Goal: Task Accomplishment & Management: Complete application form

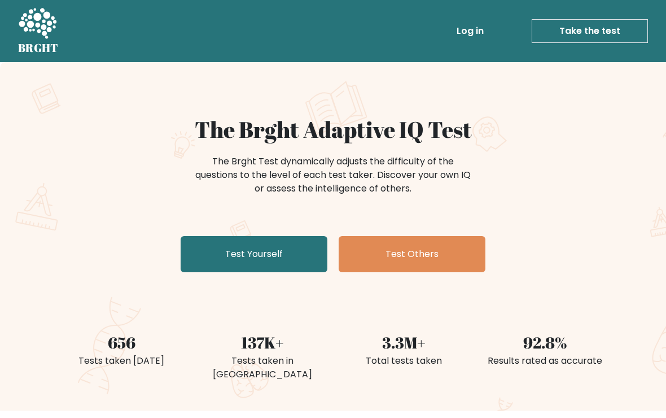
click at [276, 248] on link "Test Yourself" at bounding box center [254, 254] width 147 height 36
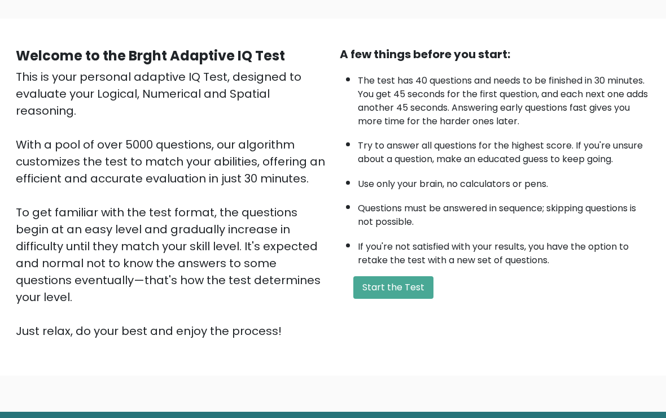
scroll to position [72, 0]
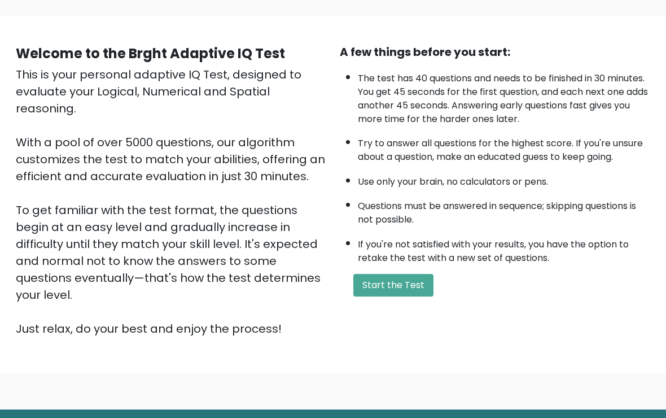
click at [381, 297] on button "Start the Test" at bounding box center [394, 285] width 80 height 23
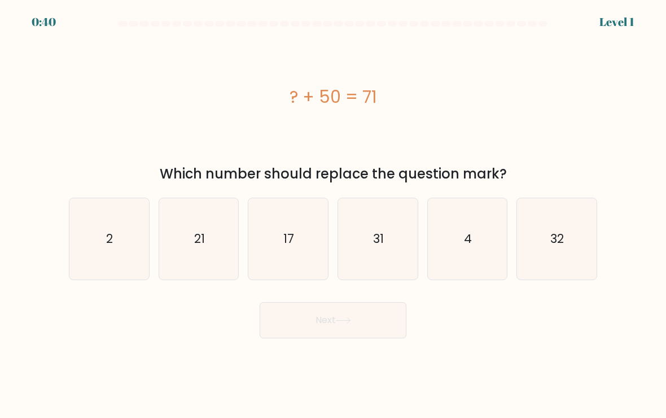
click at [182, 275] on icon "21" at bounding box center [199, 239] width 80 height 80
click at [333, 215] on input "b. 21" at bounding box center [333, 212] width 1 height 6
radio input "true"
click at [318, 338] on button "Next" at bounding box center [333, 320] width 147 height 36
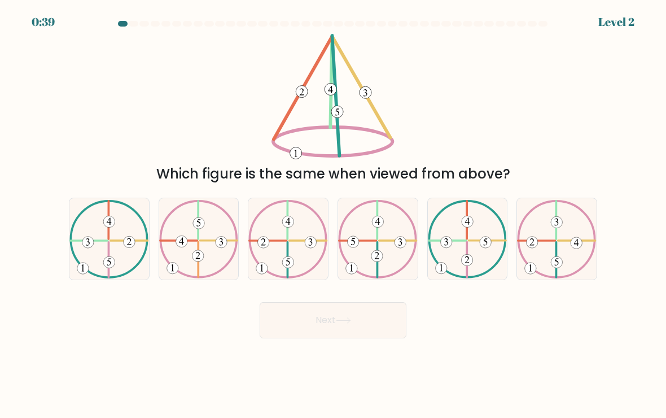
click at [323, 348] on body "0:39 Level 2" at bounding box center [333, 209] width 666 height 418
click at [386, 257] on icon at bounding box center [378, 239] width 80 height 78
click at [334, 215] on input "d." at bounding box center [333, 212] width 1 height 6
radio input "true"
click at [339, 334] on button "Next" at bounding box center [333, 320] width 147 height 36
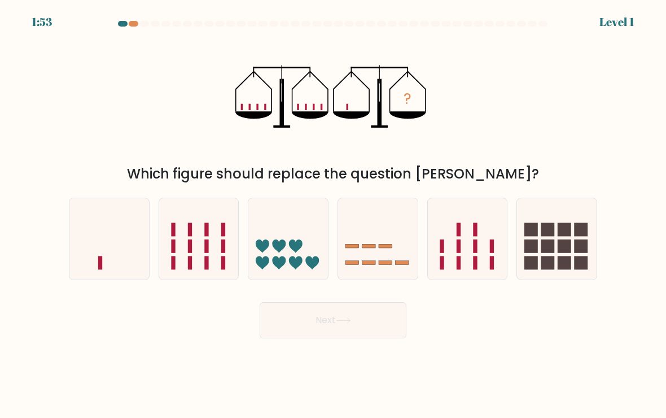
click at [125, 245] on icon at bounding box center [109, 239] width 80 height 66
click at [333, 215] on input "a." at bounding box center [333, 212] width 1 height 6
radio input "true"
click at [334, 331] on button "Next" at bounding box center [333, 320] width 147 height 36
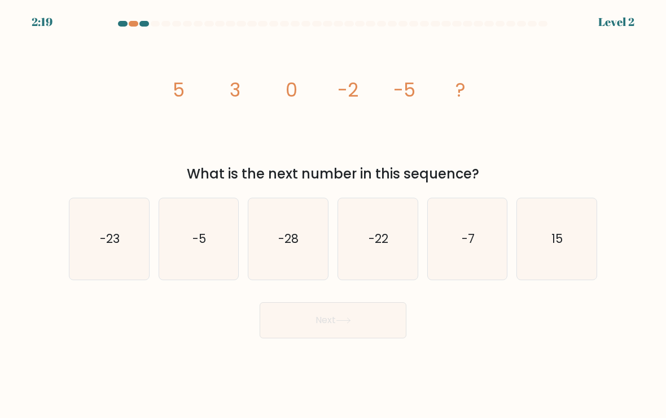
click at [474, 266] on icon "-7" at bounding box center [468, 239] width 80 height 80
click at [334, 215] on input "e. -7" at bounding box center [333, 212] width 1 height 6
radio input "true"
click at [386, 338] on button "Next" at bounding box center [333, 320] width 147 height 36
click at [369, 325] on button "Next" at bounding box center [333, 320] width 147 height 36
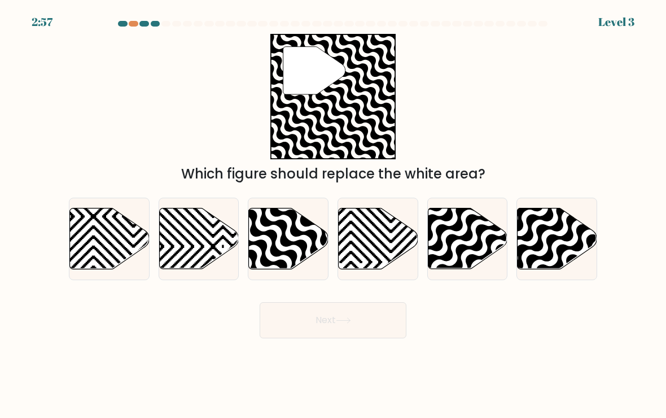
click at [289, 234] on icon at bounding box center [289, 238] width 80 height 61
click at [333, 215] on input "c." at bounding box center [333, 212] width 1 height 6
radio input "true"
click at [334, 328] on button "Next" at bounding box center [333, 320] width 147 height 36
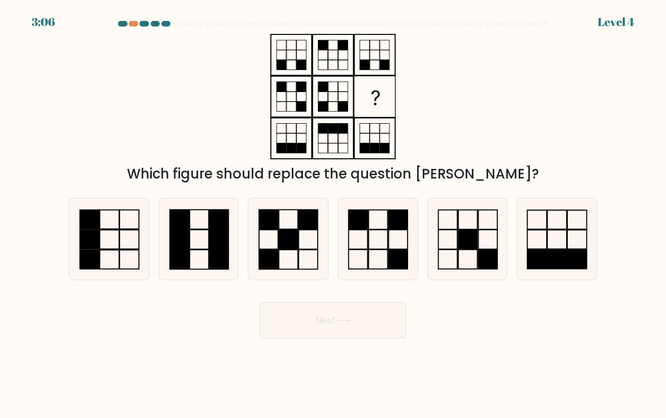
click at [376, 246] on icon at bounding box center [378, 239] width 80 height 80
click at [334, 215] on input "d." at bounding box center [333, 212] width 1 height 6
radio input "true"
click at [340, 330] on button "Next" at bounding box center [333, 320] width 147 height 36
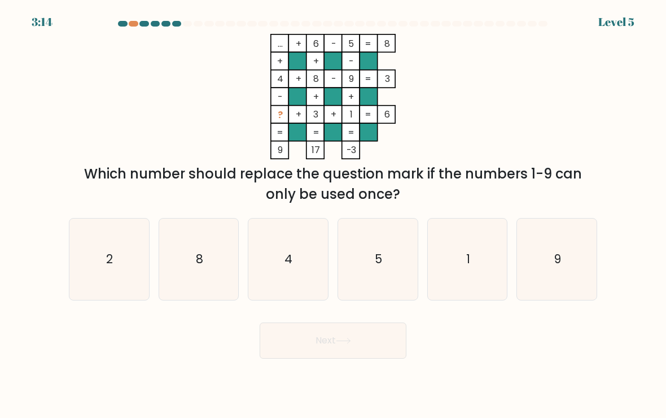
click at [120, 260] on icon "2" at bounding box center [109, 260] width 80 height 80
click at [333, 215] on input "a. 2" at bounding box center [333, 212] width 1 height 6
radio input "true"
click at [314, 348] on button "Next" at bounding box center [333, 340] width 147 height 36
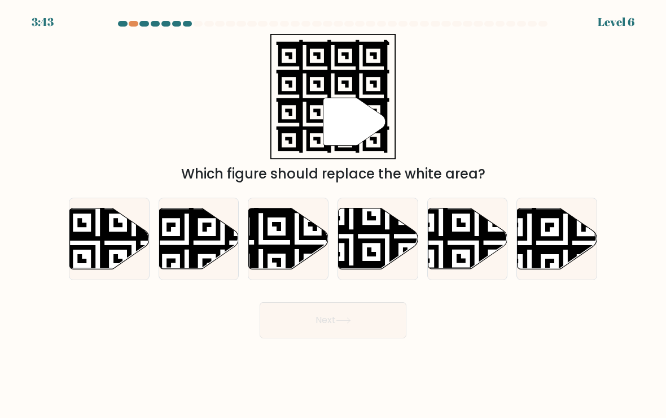
click at [290, 233] on icon at bounding box center [261, 206] width 144 height 144
click at [333, 215] on input "c." at bounding box center [333, 212] width 1 height 6
radio input "true"
click at [318, 337] on button "Next" at bounding box center [333, 320] width 147 height 36
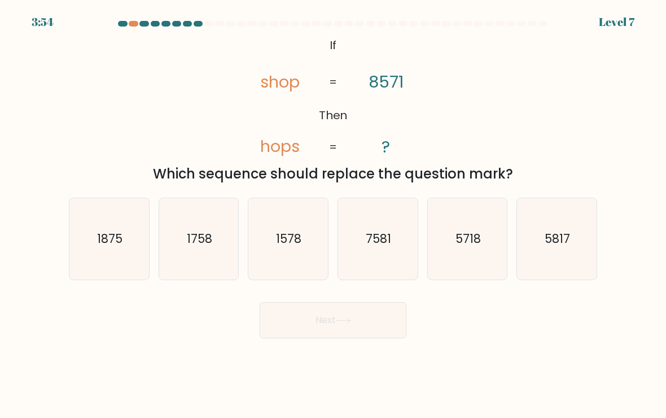
click at [468, 265] on icon "5718" at bounding box center [468, 239] width 80 height 80
click at [334, 215] on input "e. 5718" at bounding box center [333, 212] width 1 height 6
radio input "true"
click at [367, 325] on button "Next" at bounding box center [333, 320] width 147 height 36
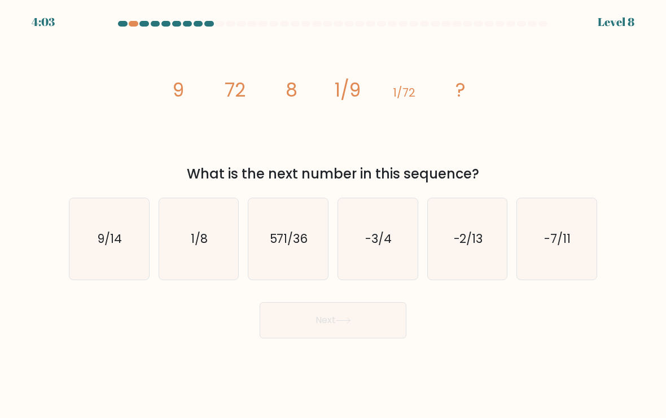
click at [308, 263] on icon "571/36" at bounding box center [288, 239] width 80 height 80
click at [333, 215] on input "c. 571/36" at bounding box center [333, 212] width 1 height 6
radio input "true"
click at [315, 338] on button "Next" at bounding box center [333, 320] width 147 height 36
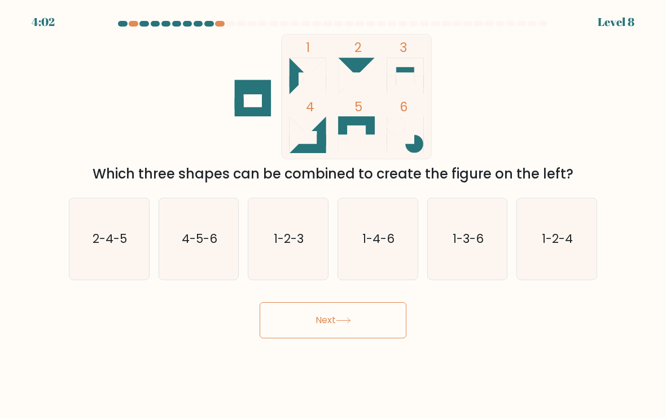
click at [329, 338] on button "Next" at bounding box center [333, 320] width 147 height 36
click at [209, 338] on div "Next" at bounding box center [333, 316] width 542 height 45
click at [553, 247] on text "1-2-4" at bounding box center [558, 238] width 31 height 16
click at [334, 215] on input "f. 1-2-4" at bounding box center [333, 212] width 1 height 6
radio input "true"
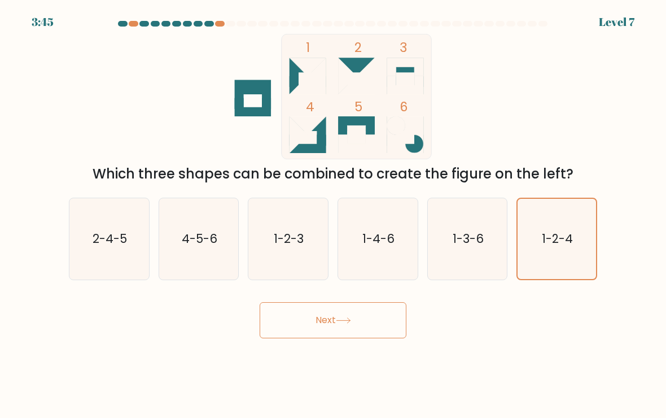
click at [380, 331] on button "Next" at bounding box center [333, 320] width 147 height 36
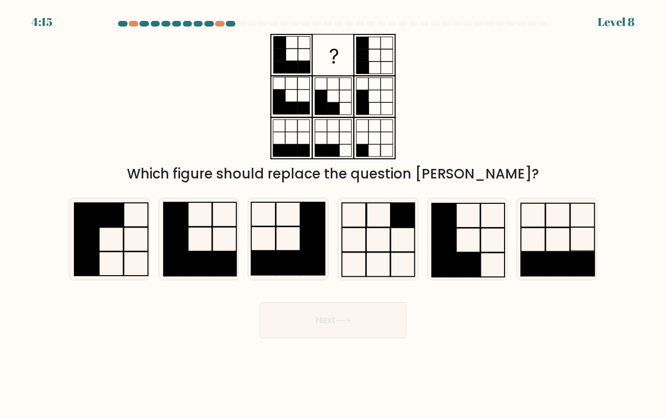
click at [205, 250] on icon at bounding box center [199, 239] width 80 height 80
click at [333, 215] on input "b." at bounding box center [333, 212] width 1 height 6
radio input "true"
click at [313, 326] on button "Next" at bounding box center [333, 320] width 147 height 36
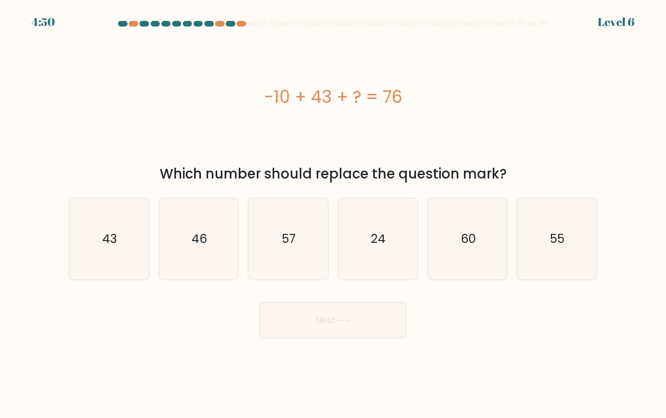
click at [126, 240] on icon "43" at bounding box center [109, 239] width 80 height 80
click at [333, 215] on input "a. 43" at bounding box center [333, 212] width 1 height 6
radio input "true"
click at [308, 338] on button "Next" at bounding box center [333, 320] width 147 height 36
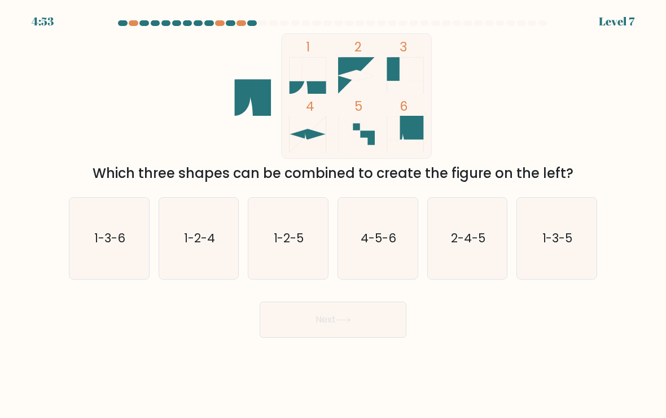
click at [551, 255] on icon "1-3-5" at bounding box center [557, 239] width 80 height 80
click at [334, 215] on input "f. 1-3-5" at bounding box center [333, 212] width 1 height 6
radio input "true"
click at [363, 315] on button "Next" at bounding box center [333, 320] width 147 height 36
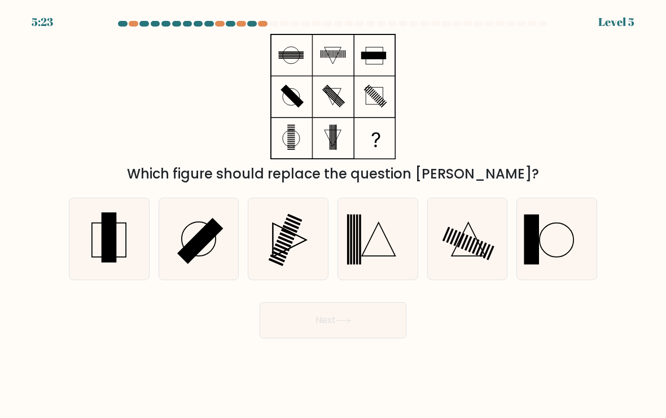
click at [112, 248] on rect at bounding box center [109, 237] width 15 height 50
click at [333, 215] on input "a." at bounding box center [333, 212] width 1 height 6
radio input "true"
click at [315, 335] on button "Next" at bounding box center [333, 320] width 147 height 36
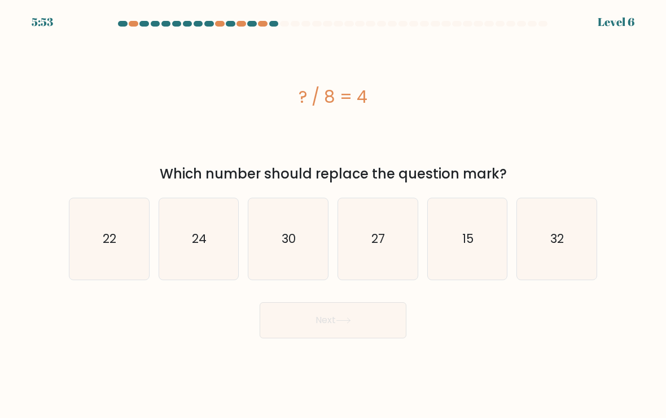
click at [538, 244] on icon "32" at bounding box center [557, 239] width 80 height 80
click at [334, 215] on input "f. 32" at bounding box center [333, 212] width 1 height 6
radio input "true"
click at [370, 322] on button "Next" at bounding box center [333, 320] width 147 height 36
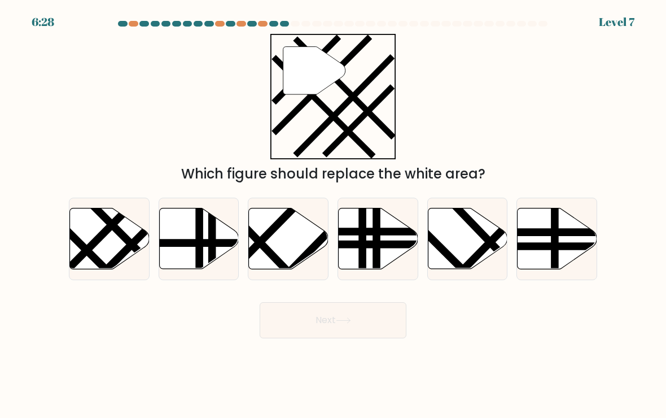
click at [123, 232] on icon at bounding box center [110, 238] width 80 height 61
click at [333, 215] on input "a." at bounding box center [333, 212] width 1 height 6
radio input "true"
click at [321, 328] on button "Next" at bounding box center [333, 320] width 147 height 36
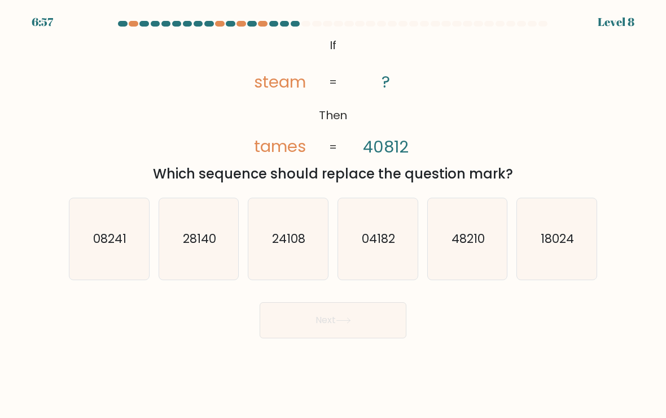
click at [295, 244] on text "24108" at bounding box center [289, 238] width 33 height 16
click at [333, 215] on input "c. 24108" at bounding box center [333, 212] width 1 height 6
radio input "true"
click at [312, 338] on button "Next" at bounding box center [333, 320] width 147 height 36
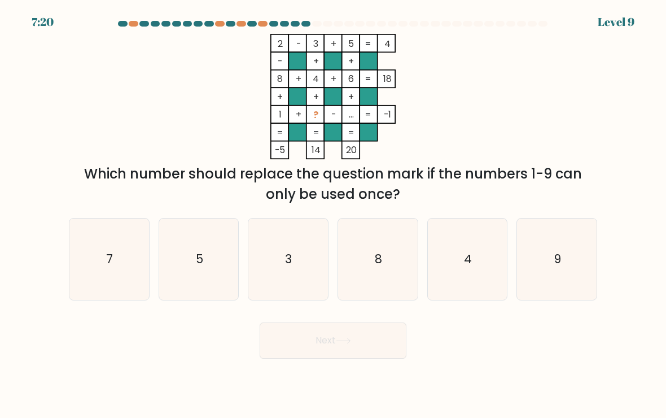
click at [117, 250] on icon "7" at bounding box center [109, 260] width 80 height 80
click at [333, 215] on input "a. 7" at bounding box center [333, 212] width 1 height 6
radio input "true"
click at [307, 355] on button "Next" at bounding box center [333, 340] width 147 height 36
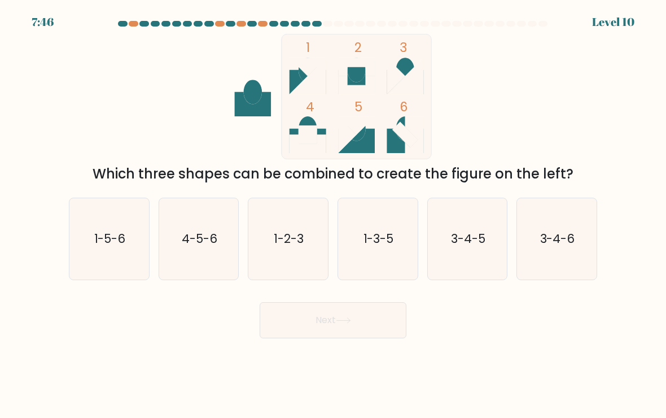
click at [543, 241] on text "3-4-6" at bounding box center [557, 238] width 35 height 16
click at [334, 215] on input "f. 3-4-6" at bounding box center [333, 212] width 1 height 6
radio input "true"
click at [356, 329] on button "Next" at bounding box center [333, 320] width 147 height 36
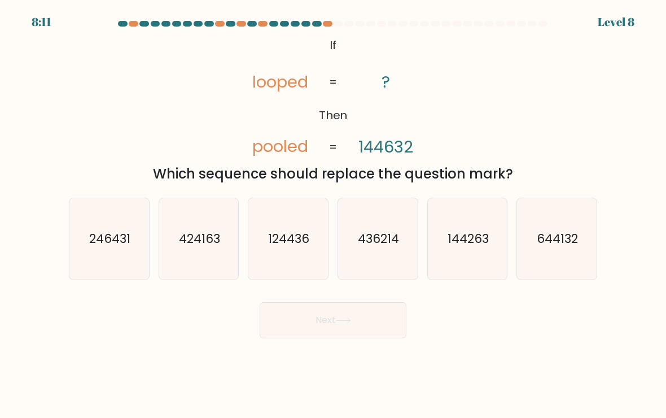
click at [571, 229] on icon "644132" at bounding box center [557, 239] width 80 height 80
click at [334, 215] on input "f. 644132" at bounding box center [333, 212] width 1 height 6
radio input "true"
click at [380, 322] on button "Next" at bounding box center [333, 320] width 147 height 36
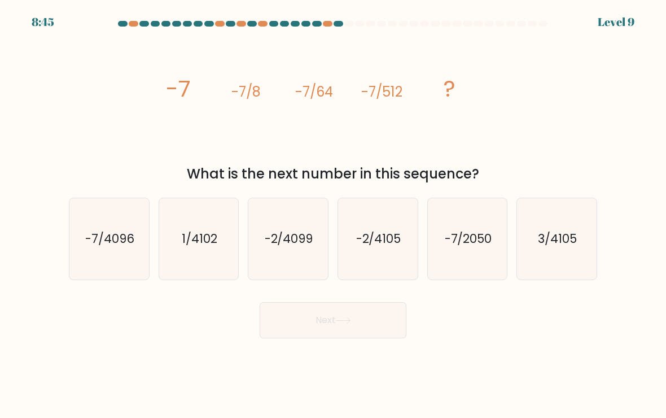
click at [128, 246] on text "-7/4096" at bounding box center [109, 238] width 49 height 16
click at [333, 215] on input "a. -7/4096" at bounding box center [333, 212] width 1 height 6
radio input "true"
click at [322, 333] on button "Next" at bounding box center [333, 320] width 147 height 36
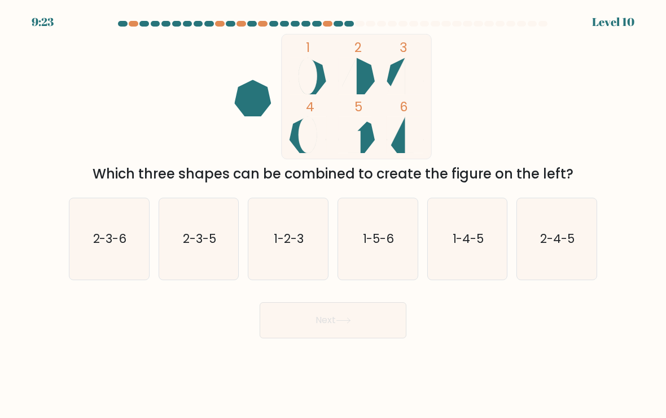
click at [468, 232] on icon "1-4-5" at bounding box center [468, 239] width 80 height 80
click at [334, 215] on input "e. 1-4-5" at bounding box center [333, 212] width 1 height 6
radio input "true"
click at [339, 335] on button "Next" at bounding box center [333, 320] width 147 height 36
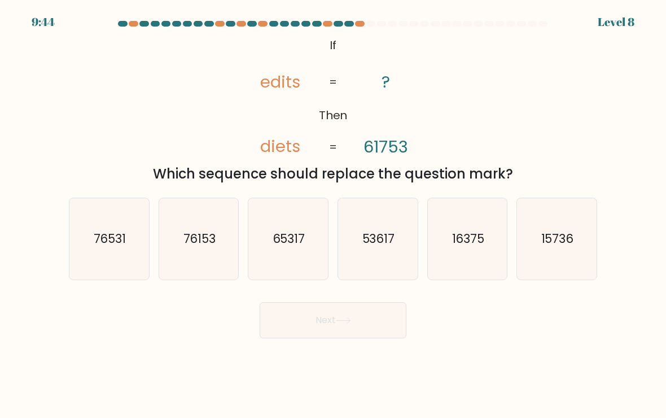
click at [184, 232] on icon "76153" at bounding box center [199, 239] width 80 height 80
click at [333, 215] on input "b. 76153" at bounding box center [333, 212] width 1 height 6
radio input "true"
click at [317, 336] on button "Next" at bounding box center [333, 320] width 147 height 36
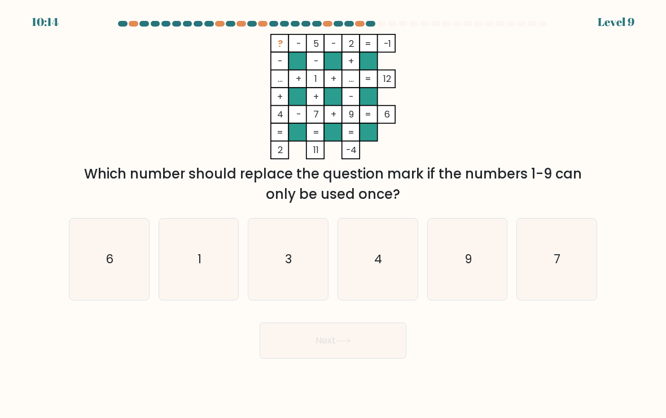
click at [132, 261] on icon "6" at bounding box center [109, 260] width 80 height 80
click at [333, 215] on input "a. 6" at bounding box center [333, 212] width 1 height 6
radio input "true"
click at [310, 345] on button "Next" at bounding box center [333, 340] width 147 height 36
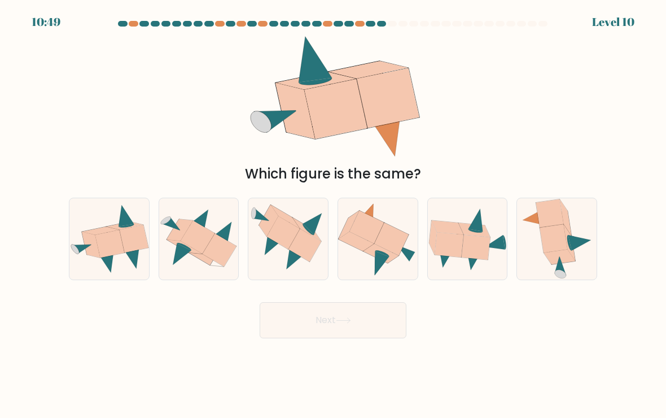
click at [541, 254] on icon at bounding box center [557, 238] width 72 height 81
click at [334, 215] on input "f." at bounding box center [333, 212] width 1 height 6
radio input "true"
click at [365, 331] on button "Next" at bounding box center [333, 320] width 147 height 36
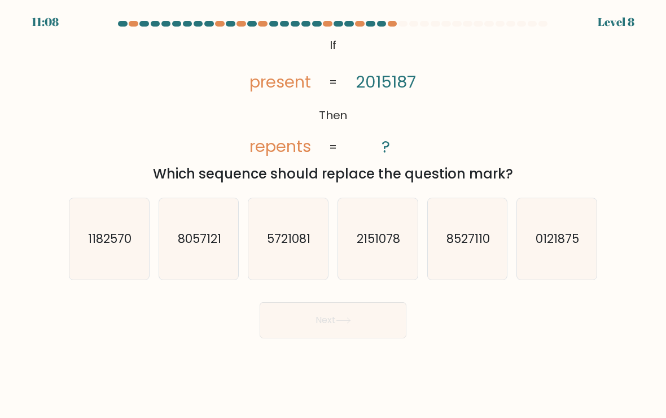
click at [398, 241] on text "2151078" at bounding box center [378, 238] width 43 height 16
click at [334, 215] on input "d. 2151078" at bounding box center [333, 212] width 1 height 6
radio input "true"
click at [342, 333] on button "Next" at bounding box center [333, 320] width 147 height 36
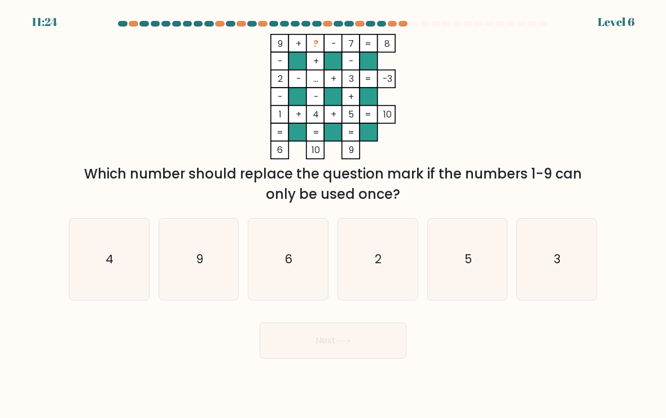
click at [395, 274] on icon "2" at bounding box center [378, 260] width 80 height 80
click at [334, 215] on input "d. 2" at bounding box center [333, 212] width 1 height 6
radio input "true"
click at [347, 359] on button "Next" at bounding box center [333, 340] width 147 height 36
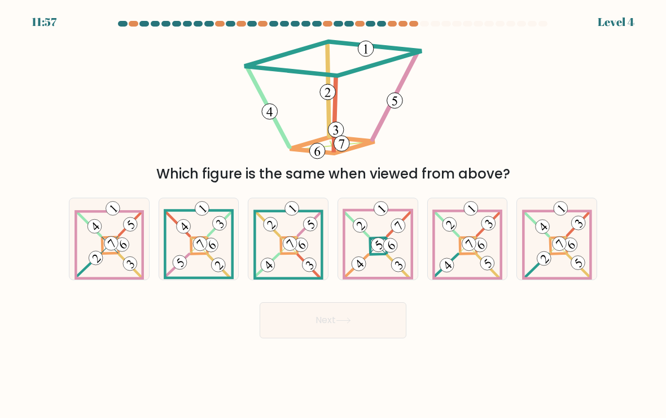
click at [308, 243] on icon at bounding box center [289, 238] width 70 height 81
click at [333, 215] on input "c." at bounding box center [333, 212] width 1 height 6
radio input "true"
click at [322, 338] on button "Next" at bounding box center [333, 320] width 147 height 36
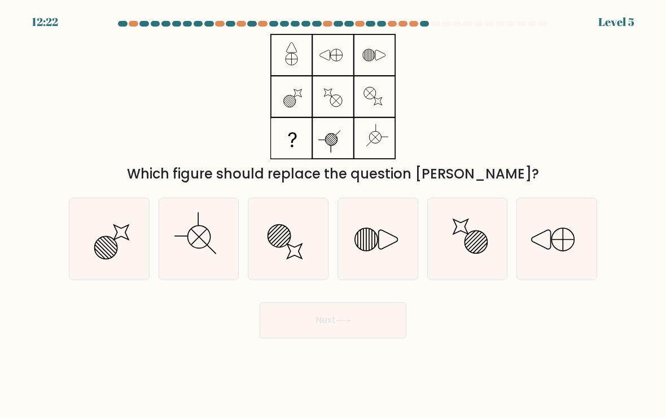
click at [198, 244] on line at bounding box center [198, 236] width 15 height 15
click at [333, 215] on input "b." at bounding box center [333, 212] width 1 height 6
radio input "true"
click at [313, 331] on button "Next" at bounding box center [333, 320] width 147 height 36
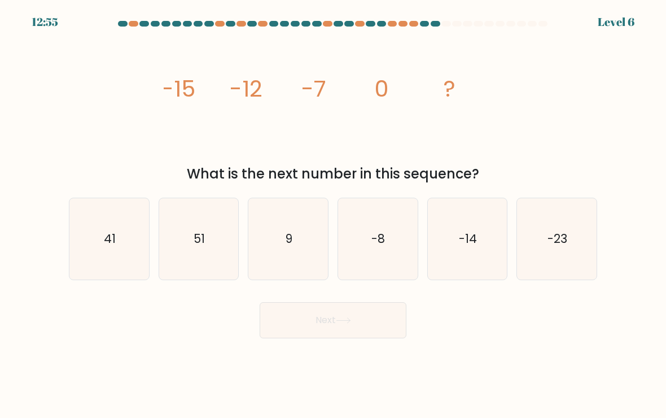
click at [289, 256] on icon "9" at bounding box center [288, 239] width 80 height 80
click at [333, 215] on input "c. 9" at bounding box center [333, 212] width 1 height 6
radio input "true"
click at [315, 335] on button "Next" at bounding box center [333, 320] width 147 height 36
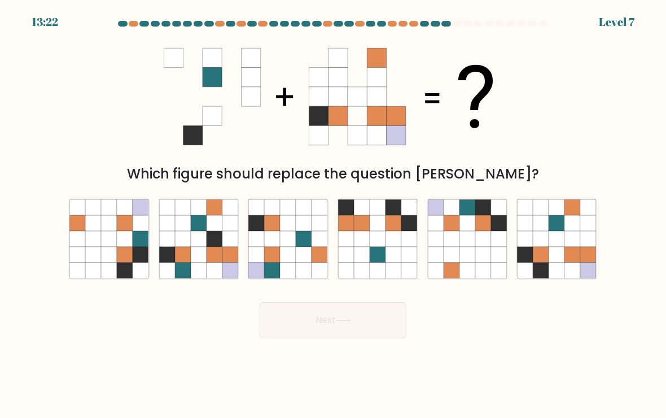
click at [378, 195] on div "a. b. c." at bounding box center [333, 234] width 538 height 91
click at [377, 263] on icon at bounding box center [378, 255] width 16 height 16
click at [334, 215] on input "d." at bounding box center [333, 212] width 1 height 6
radio input "true"
click at [360, 333] on button "Next" at bounding box center [333, 320] width 147 height 36
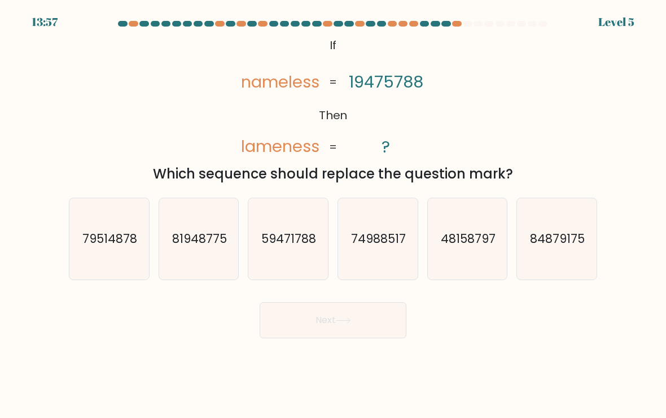
click at [306, 258] on icon "59471788" at bounding box center [288, 239] width 80 height 80
click at [333, 215] on input "c. 59471788" at bounding box center [333, 212] width 1 height 6
radio input "true"
click at [331, 338] on button "Next" at bounding box center [333, 320] width 147 height 36
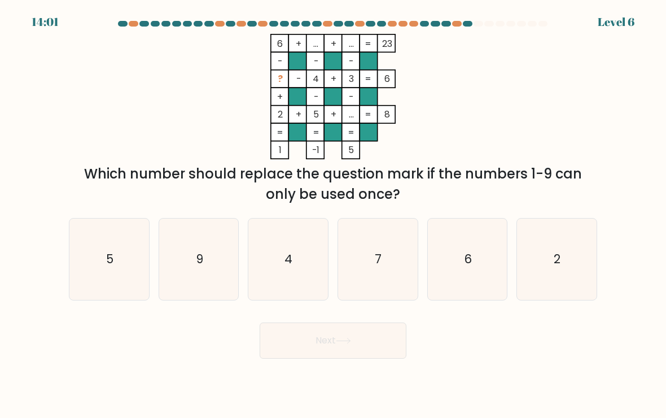
click at [395, 276] on icon "7" at bounding box center [378, 260] width 80 height 80
click at [334, 215] on input "d. 7" at bounding box center [333, 212] width 1 height 6
radio input "true"
click at [373, 352] on button "Next" at bounding box center [333, 340] width 147 height 36
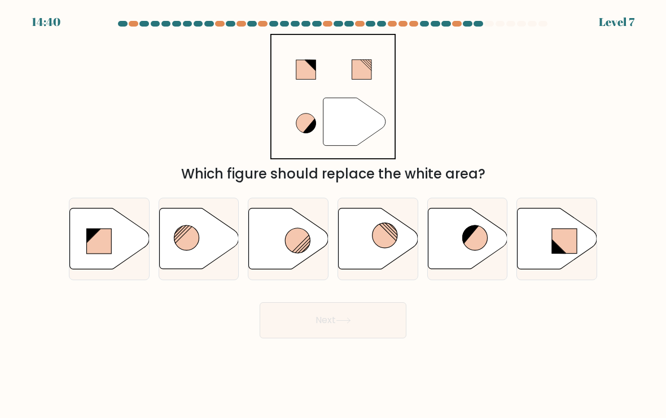
click at [304, 253] on line at bounding box center [304, 247] width 12 height 12
click at [333, 215] on input "c." at bounding box center [333, 212] width 1 height 6
radio input "true"
click at [331, 336] on button "Next" at bounding box center [333, 320] width 147 height 36
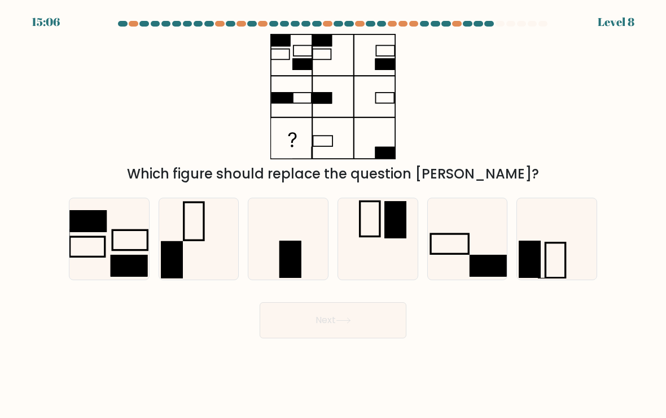
click at [311, 259] on icon at bounding box center [288, 239] width 80 height 80
click at [333, 215] on input "c." at bounding box center [333, 212] width 1 height 6
radio input "true"
click at [326, 338] on button "Next" at bounding box center [333, 320] width 147 height 36
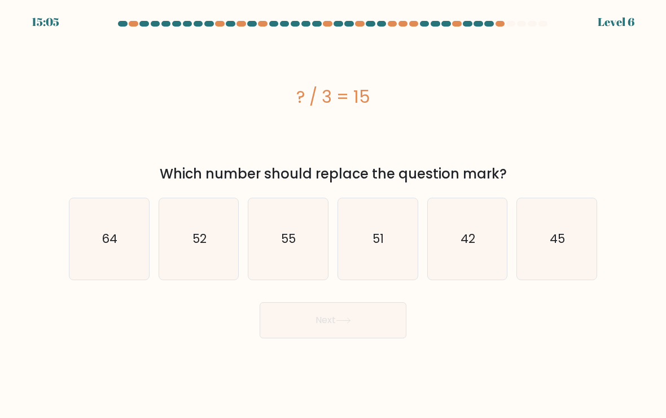
click at [326, 334] on button "Next" at bounding box center [333, 320] width 147 height 36
click at [216, 328] on div "Next" at bounding box center [333, 316] width 542 height 45
click at [564, 247] on text "45" at bounding box center [558, 238] width 15 height 16
click at [334, 215] on input "f. 45" at bounding box center [333, 212] width 1 height 6
radio input "true"
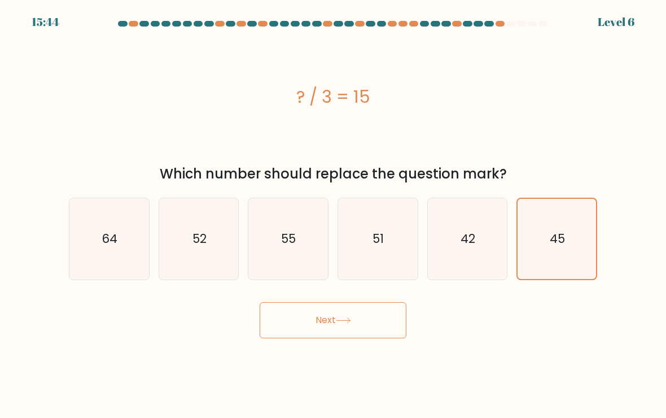
click at [368, 326] on button "Next" at bounding box center [333, 320] width 147 height 36
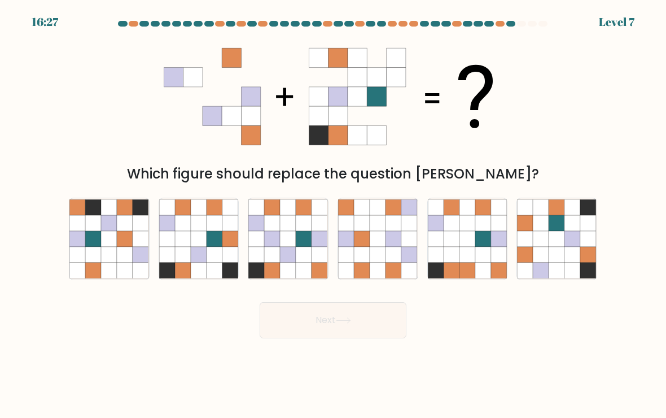
click at [215, 257] on icon at bounding box center [215, 255] width 16 height 16
click at [333, 215] on input "b." at bounding box center [333, 212] width 1 height 6
radio input "true"
click at [336, 338] on button "Next" at bounding box center [333, 320] width 147 height 36
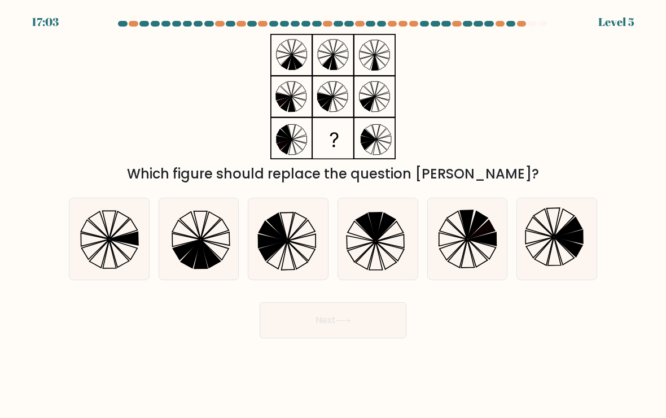
click at [296, 248] on icon at bounding box center [302, 241] width 28 height 14
click at [333, 215] on input "c." at bounding box center [333, 212] width 1 height 6
radio input "true"
click at [341, 324] on icon at bounding box center [343, 320] width 15 height 6
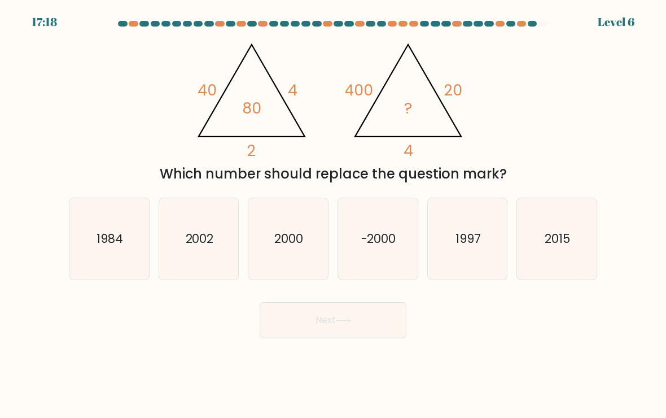
click at [296, 254] on icon "2000" at bounding box center [288, 239] width 80 height 80
click at [333, 215] on input "c. [DATE]" at bounding box center [333, 212] width 1 height 6
radio input "true"
click at [316, 333] on button "Next" at bounding box center [333, 320] width 147 height 36
